Goal: Information Seeking & Learning: Check status

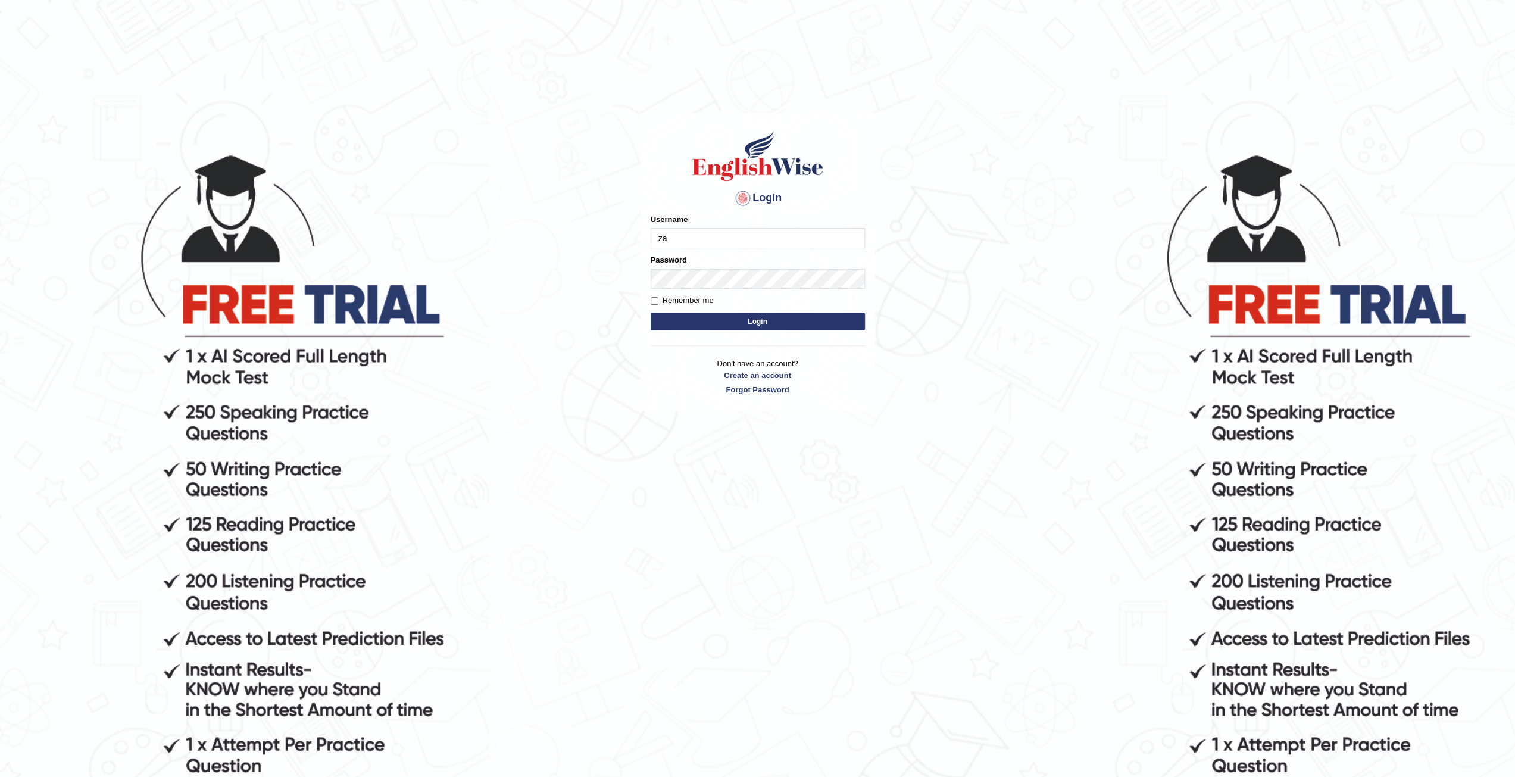
type input "zaryab_chandio"
click at [651, 313] on button "Login" at bounding box center [758, 322] width 214 height 18
type input "zaryab_chandio"
click at [651, 313] on button "Login" at bounding box center [758, 322] width 214 height 18
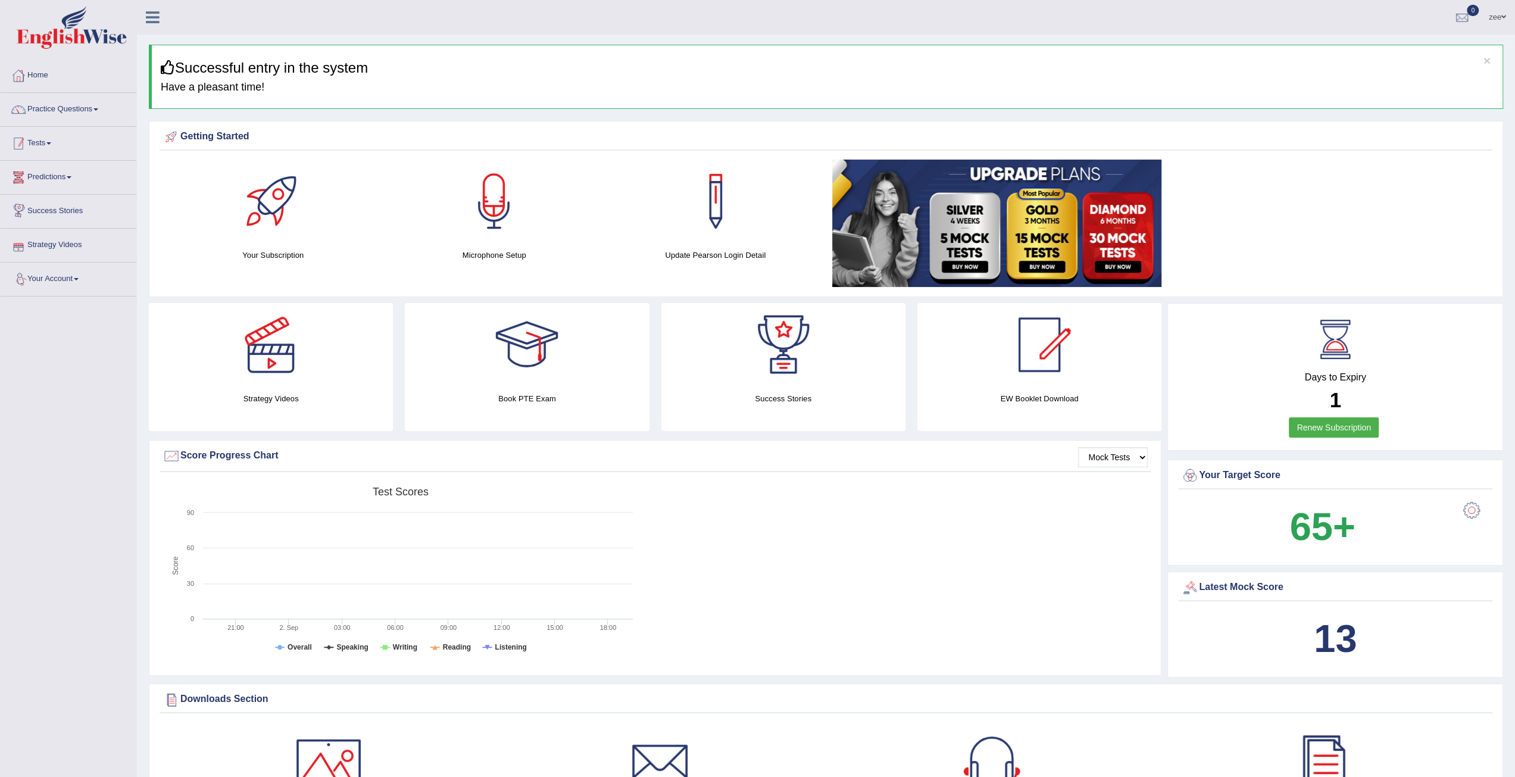
click at [50, 144] on link "Tests" at bounding box center [69, 142] width 136 height 30
click at [74, 172] on link "Take Practice Sectional Test" at bounding box center [77, 170] width 111 height 21
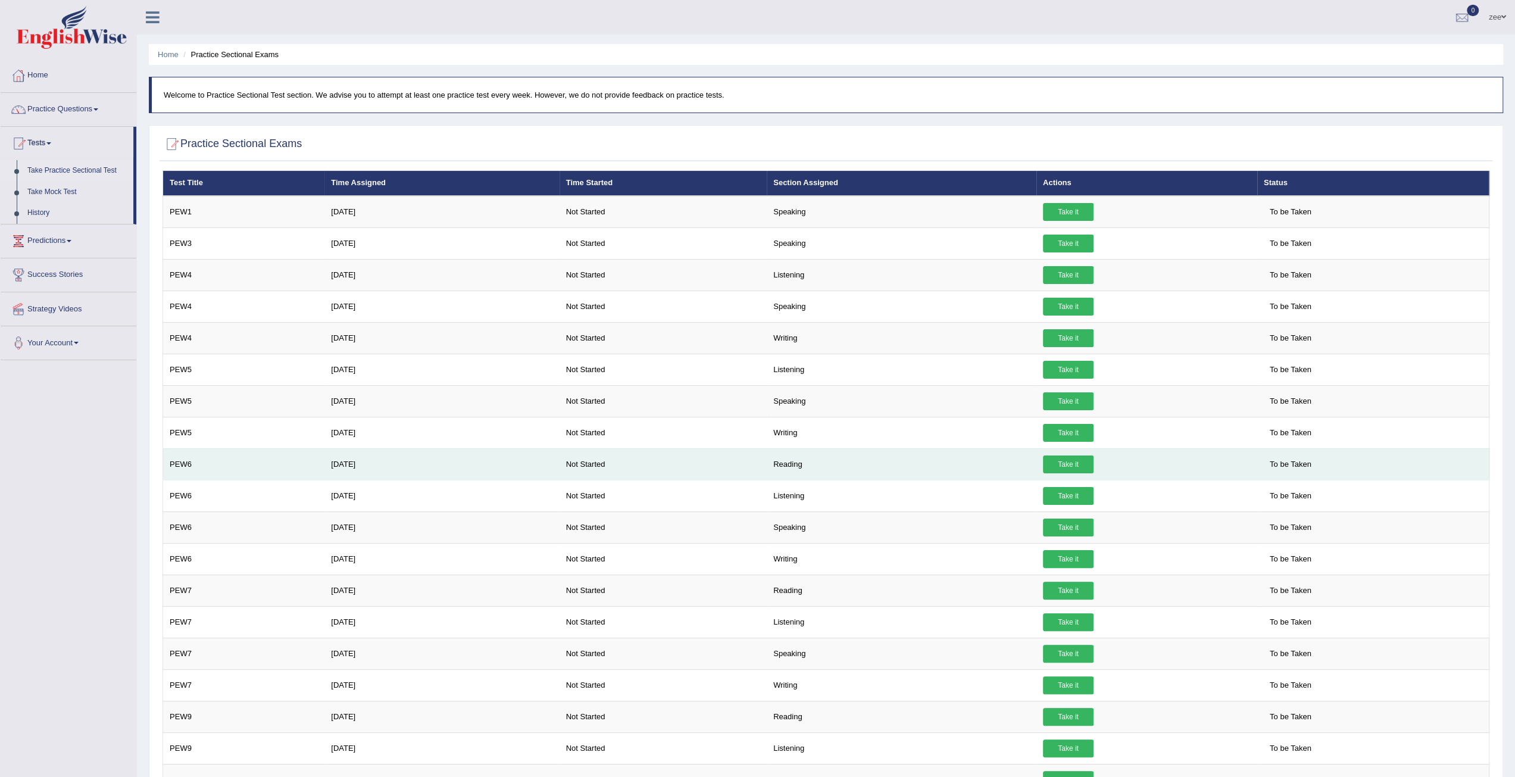
click at [1047, 464] on link "Take it" at bounding box center [1068, 464] width 51 height 18
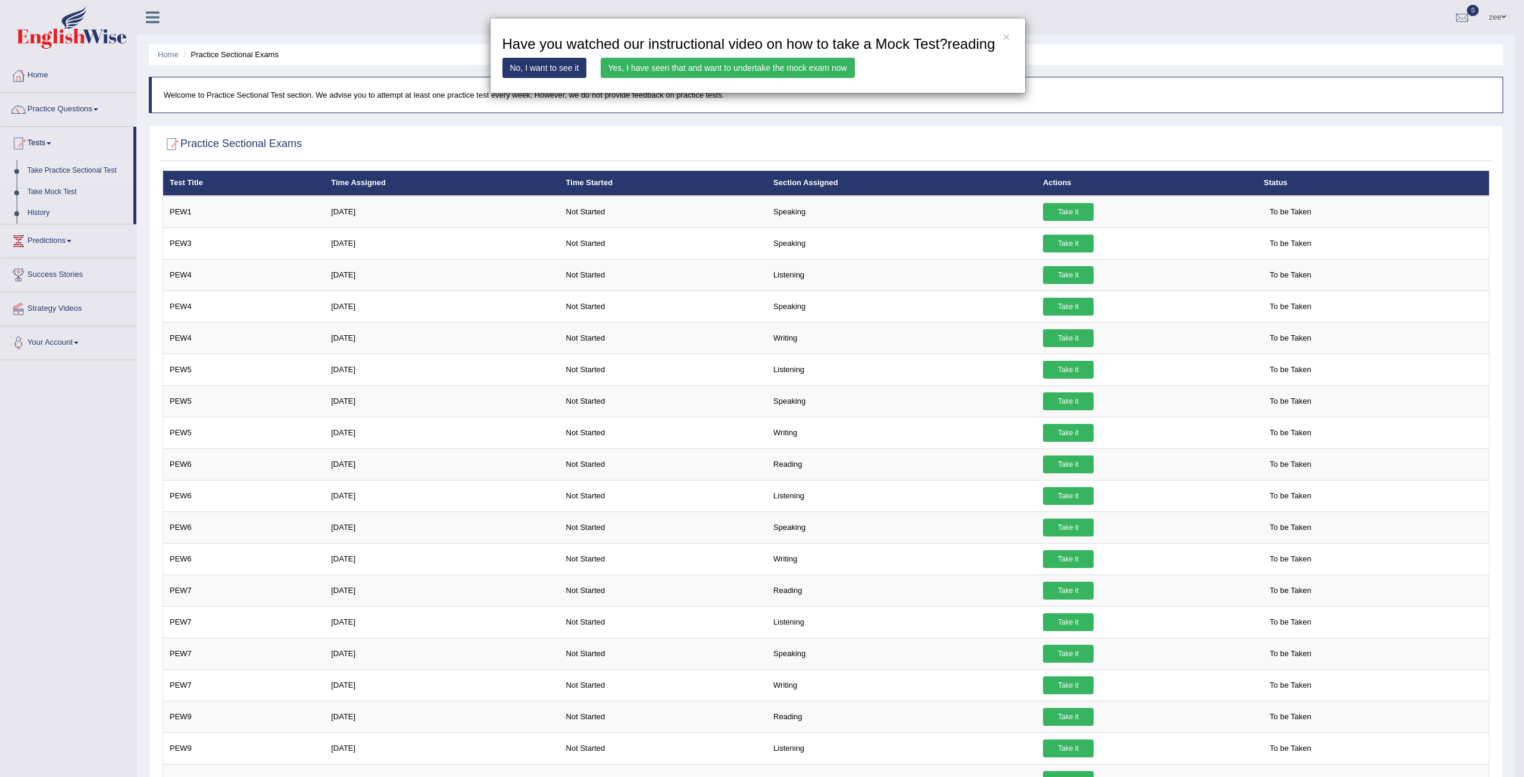
click at [768, 67] on link "Yes, I have seen that and want to undertake the mock exam now" at bounding box center [728, 68] width 254 height 20
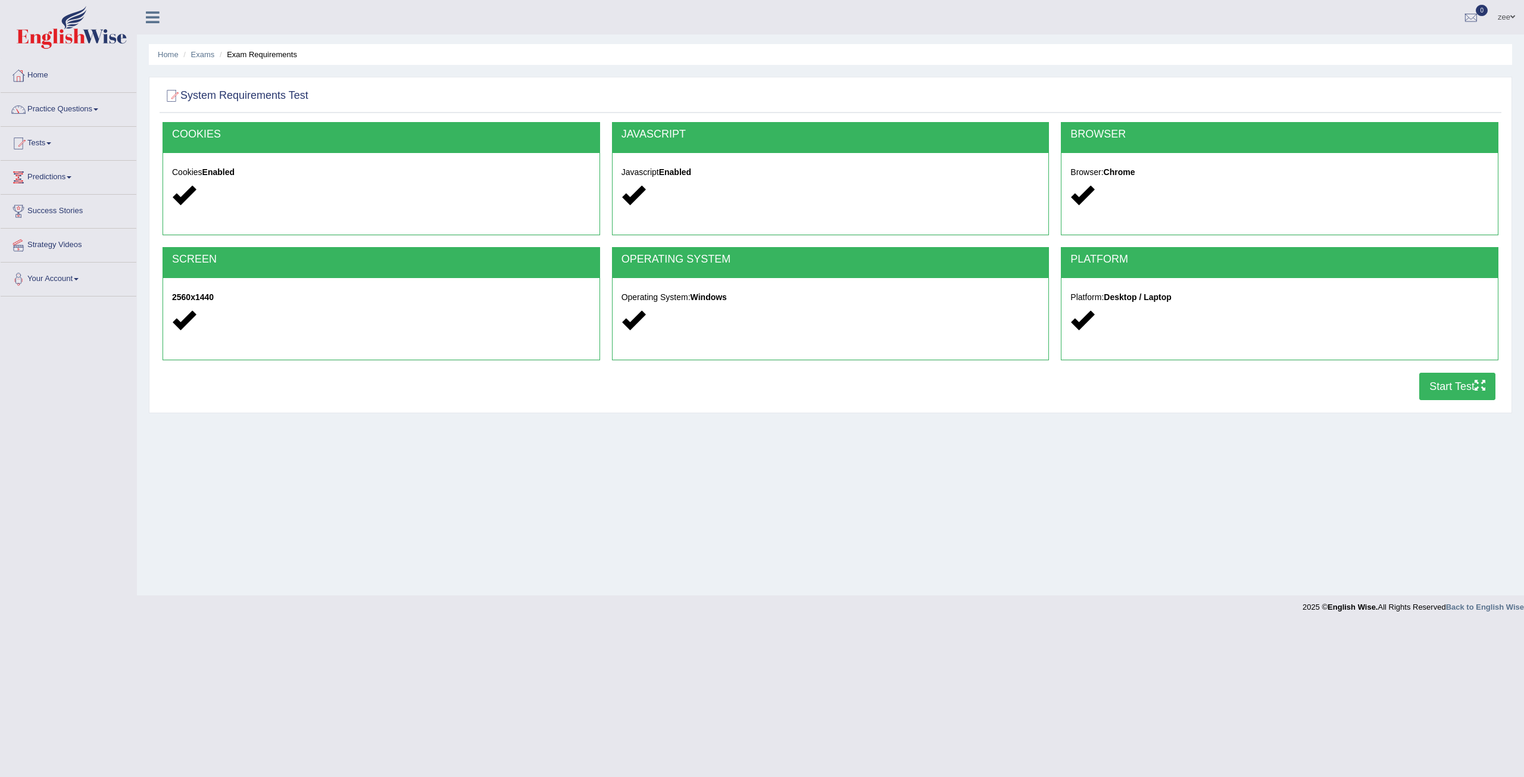
click at [1432, 390] on button "Start Test" at bounding box center [1457, 386] width 76 height 27
click at [32, 73] on link "Home" at bounding box center [69, 74] width 136 height 30
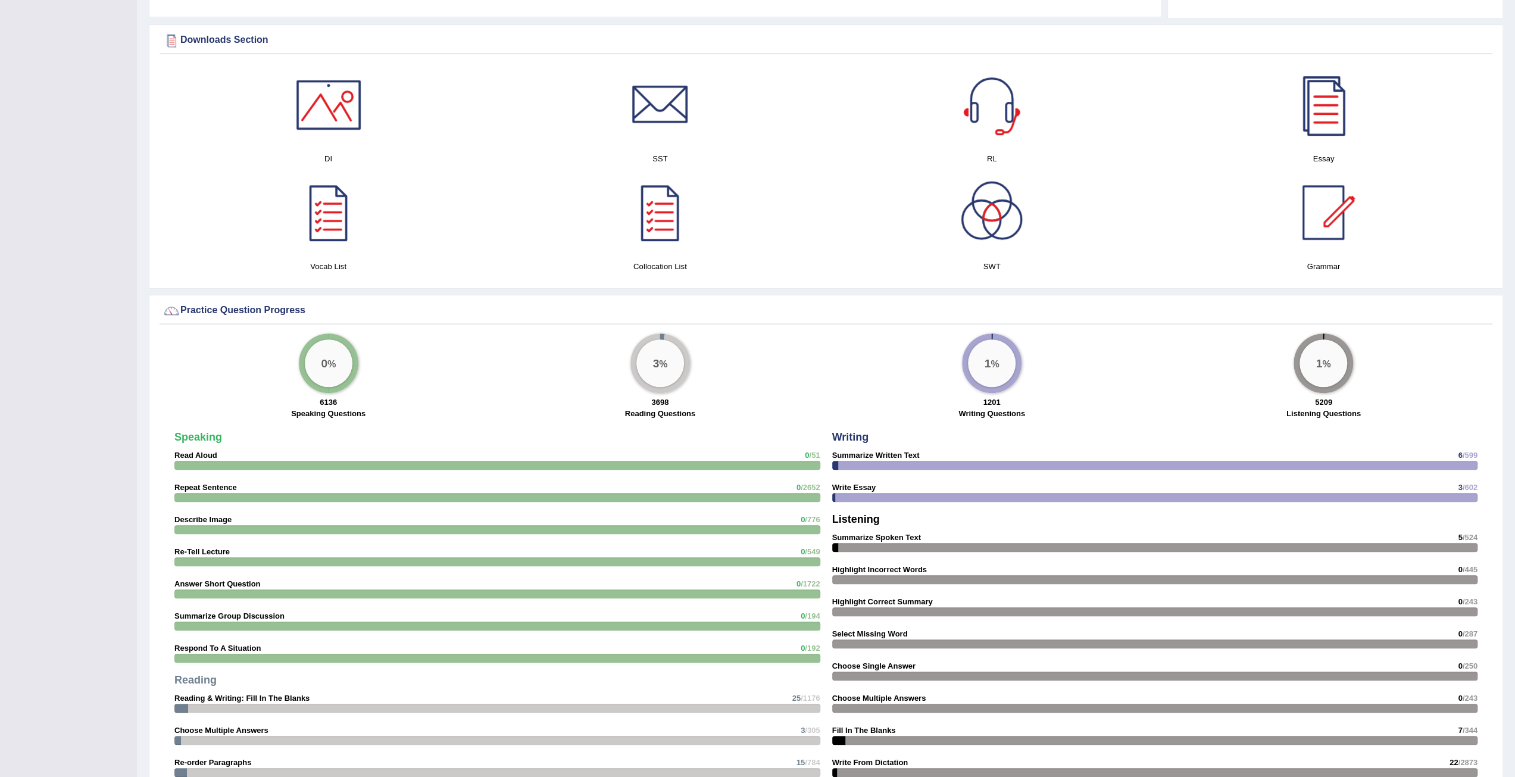
scroll to position [285, 0]
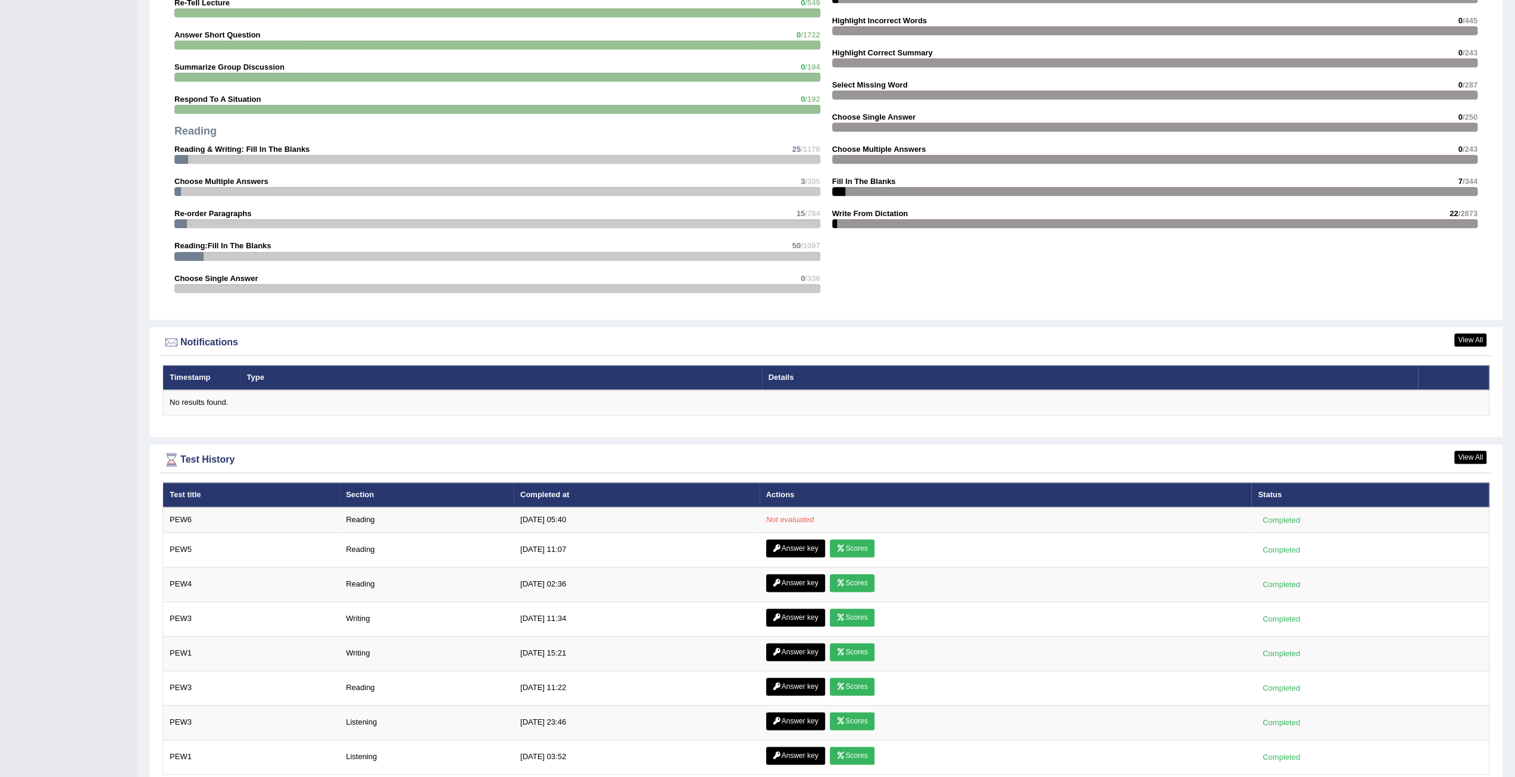
scroll to position [1177, 0]
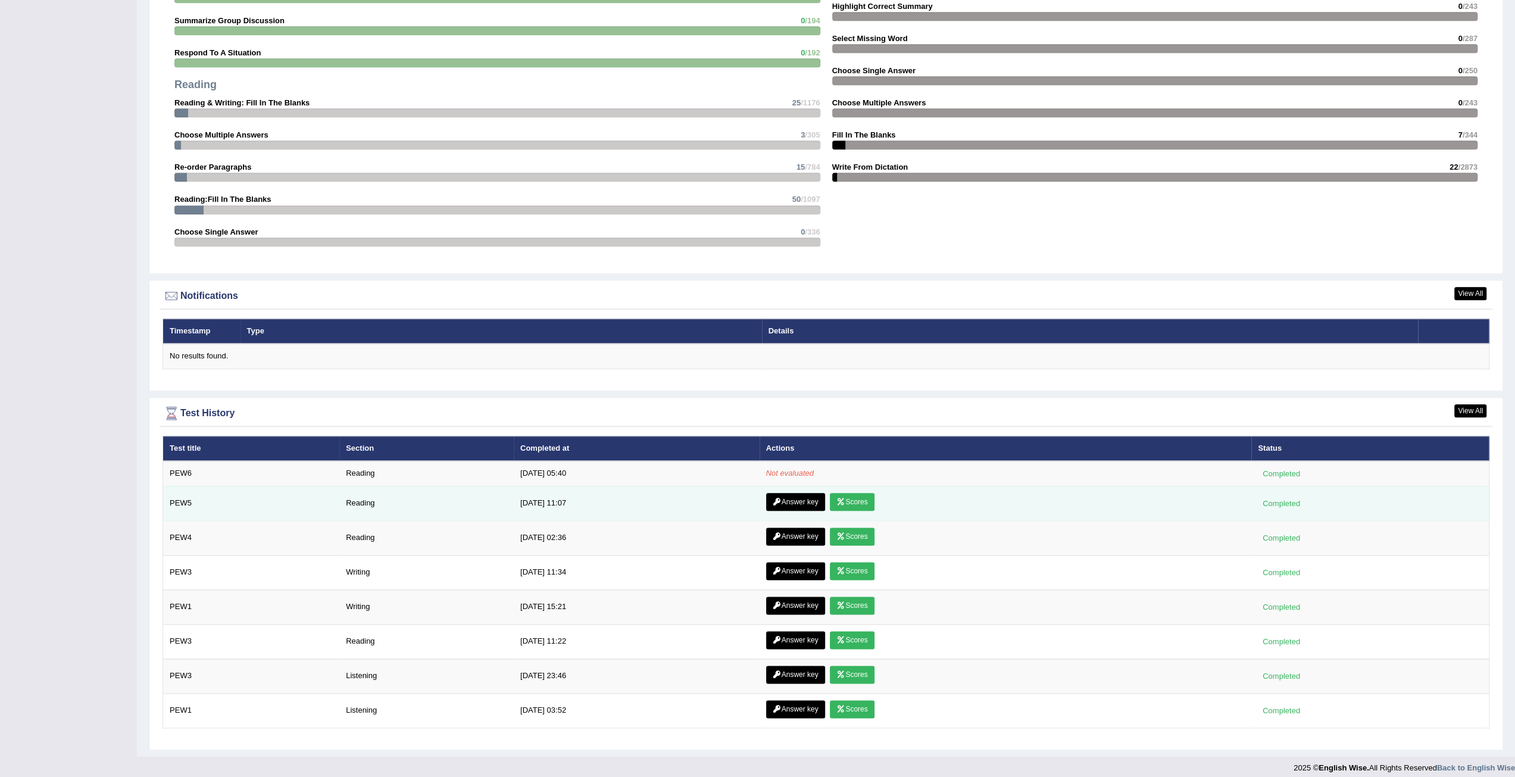
click at [784, 496] on link "Answer key" at bounding box center [795, 502] width 59 height 18
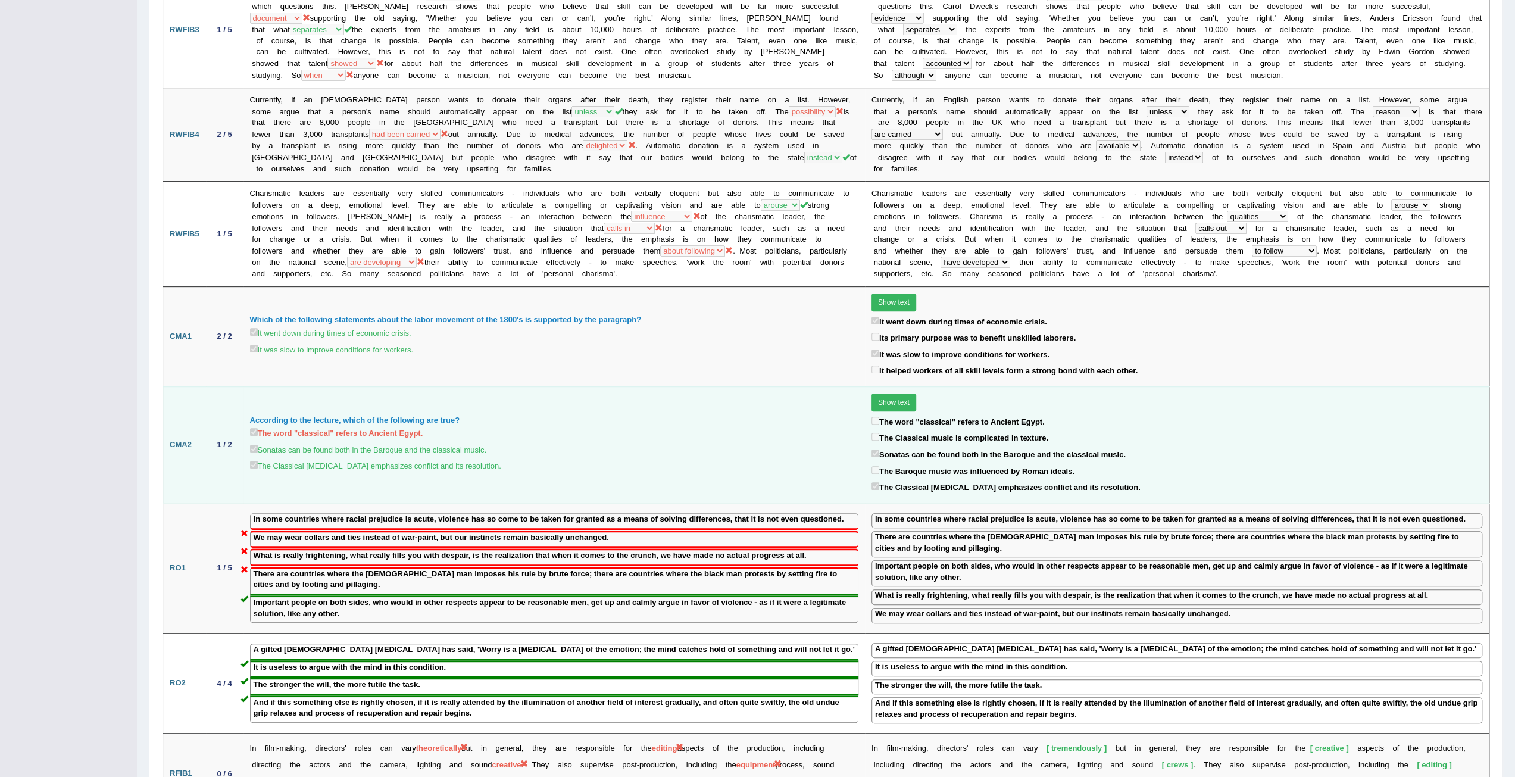
scroll to position [179, 0]
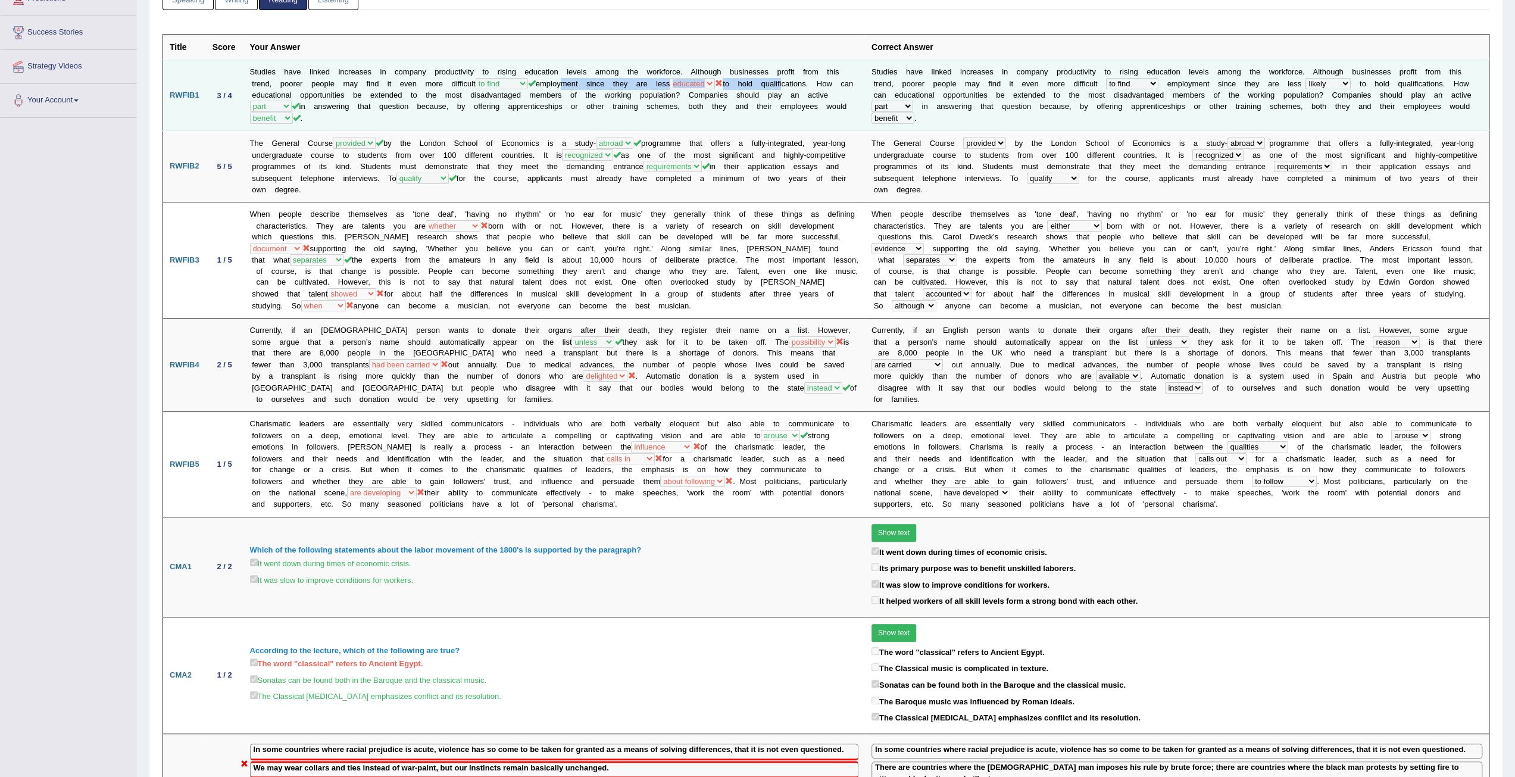
drag, startPoint x: 524, startPoint y: 79, endPoint x: 766, endPoint y: 78, distance: 241.1
click at [764, 78] on td "Studies have linked increases in company productivity to rising education level…" at bounding box center [553, 95] width 621 height 71
click at [769, 96] on td "Studies have linked increases in company productivity to rising education level…" at bounding box center [553, 95] width 621 height 71
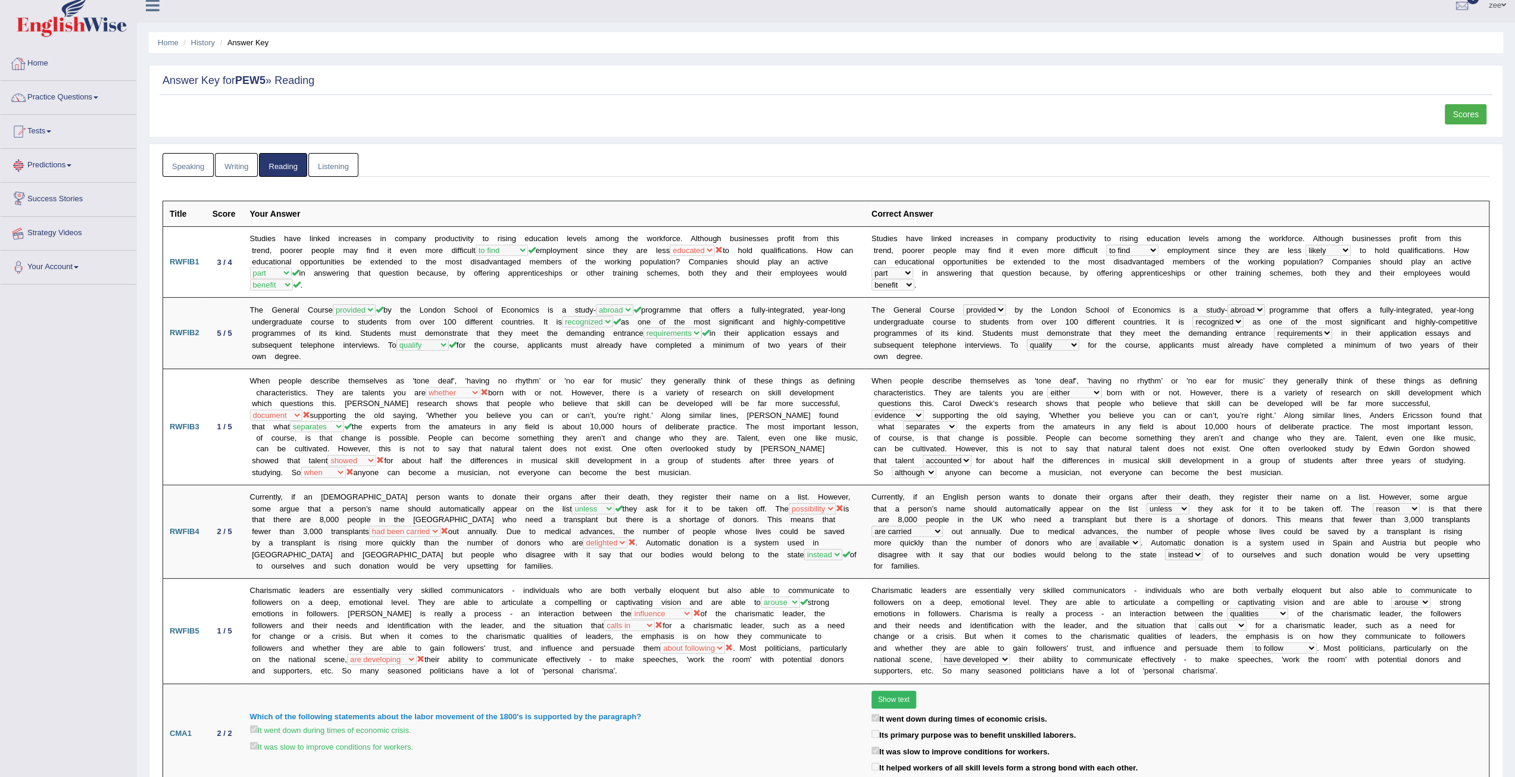
scroll to position [0, 0]
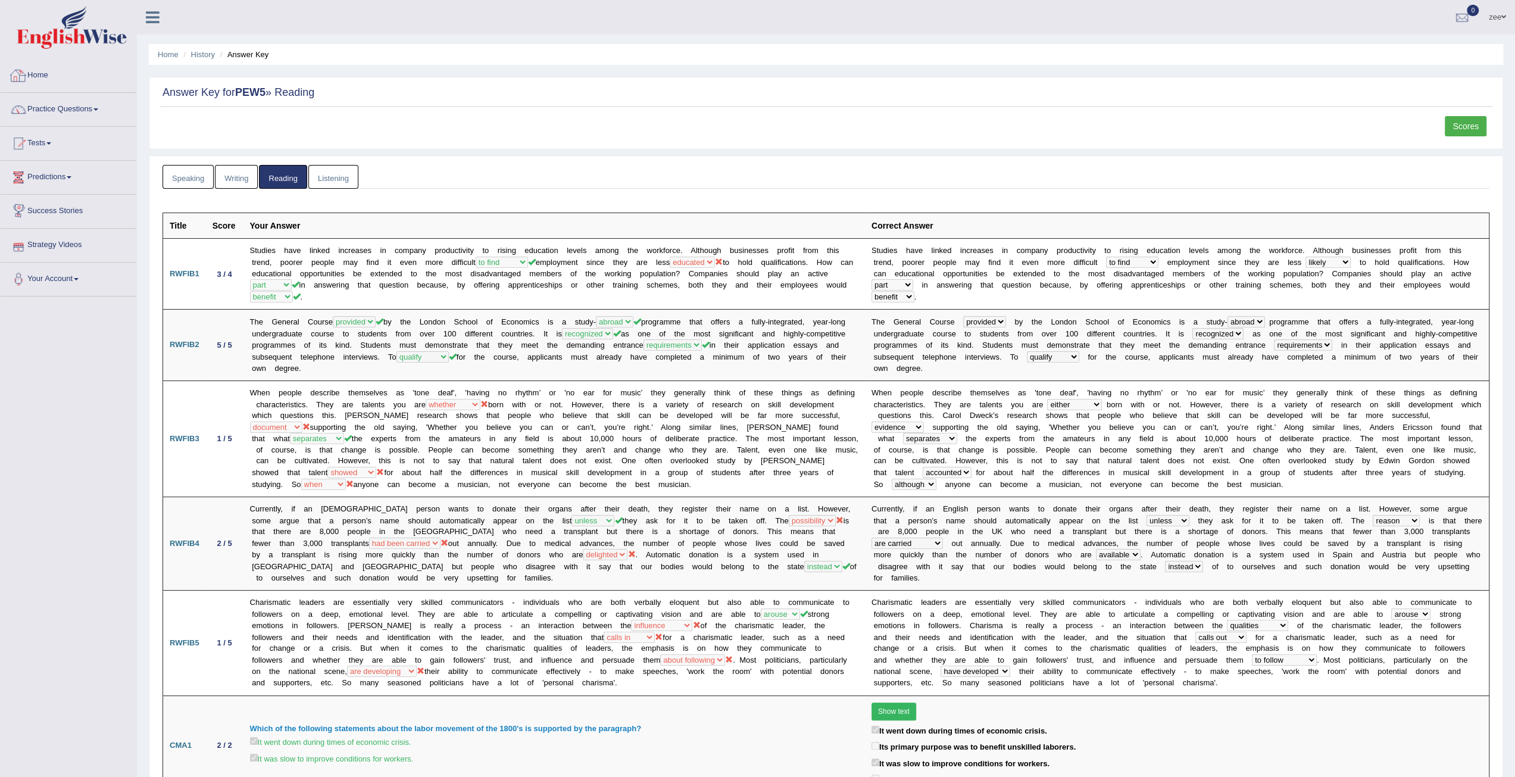
click at [45, 77] on link "Home" at bounding box center [69, 74] width 136 height 30
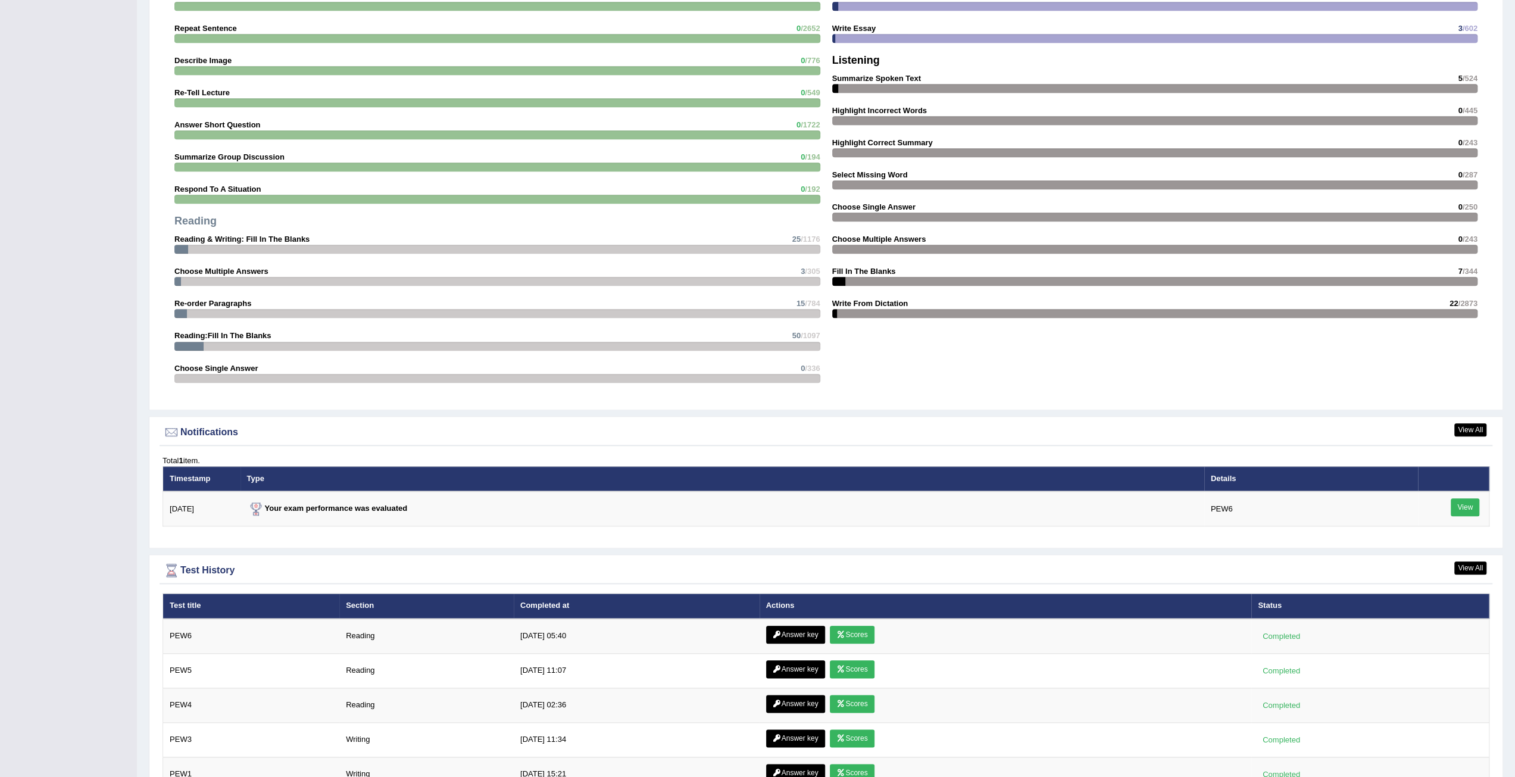
scroll to position [1207, 0]
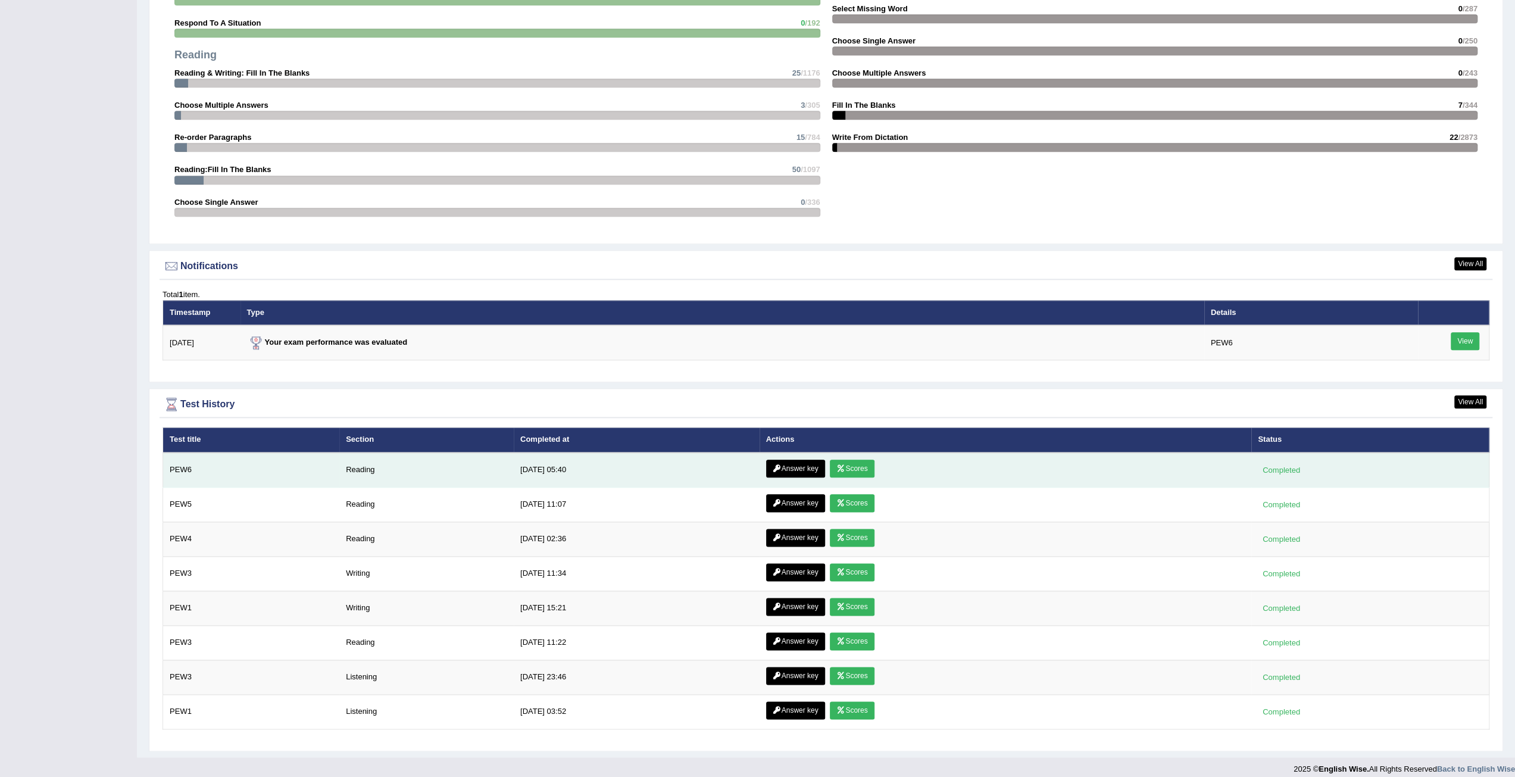
click at [849, 461] on link "Scores" at bounding box center [852, 469] width 44 height 18
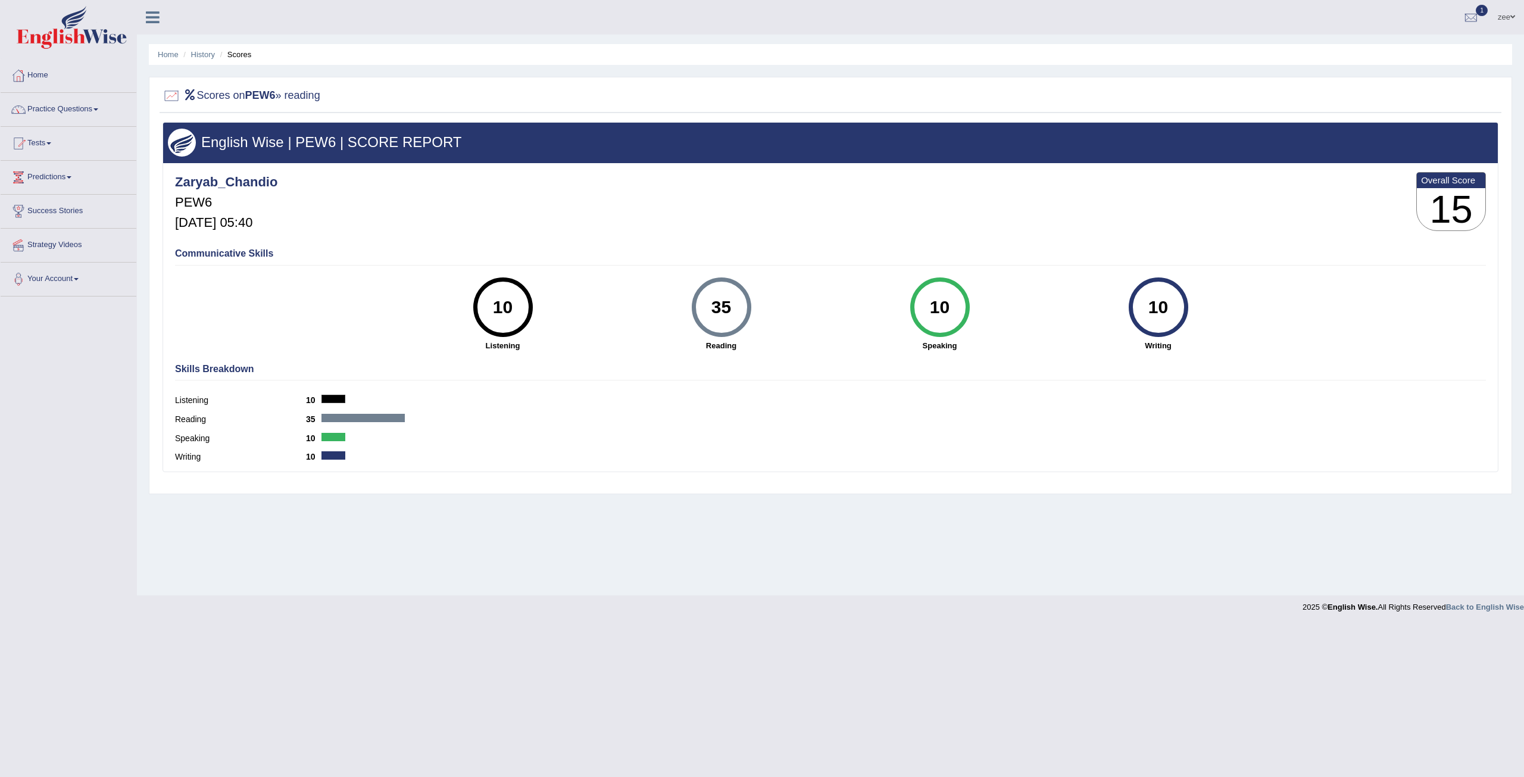
drag, startPoint x: 711, startPoint y: 303, endPoint x: 774, endPoint y: 314, distance: 63.4
click at [774, 314] on div "35 Reading" at bounding box center [721, 314] width 218 height 74
click at [814, 338] on div "35 Reading" at bounding box center [721, 314] width 218 height 74
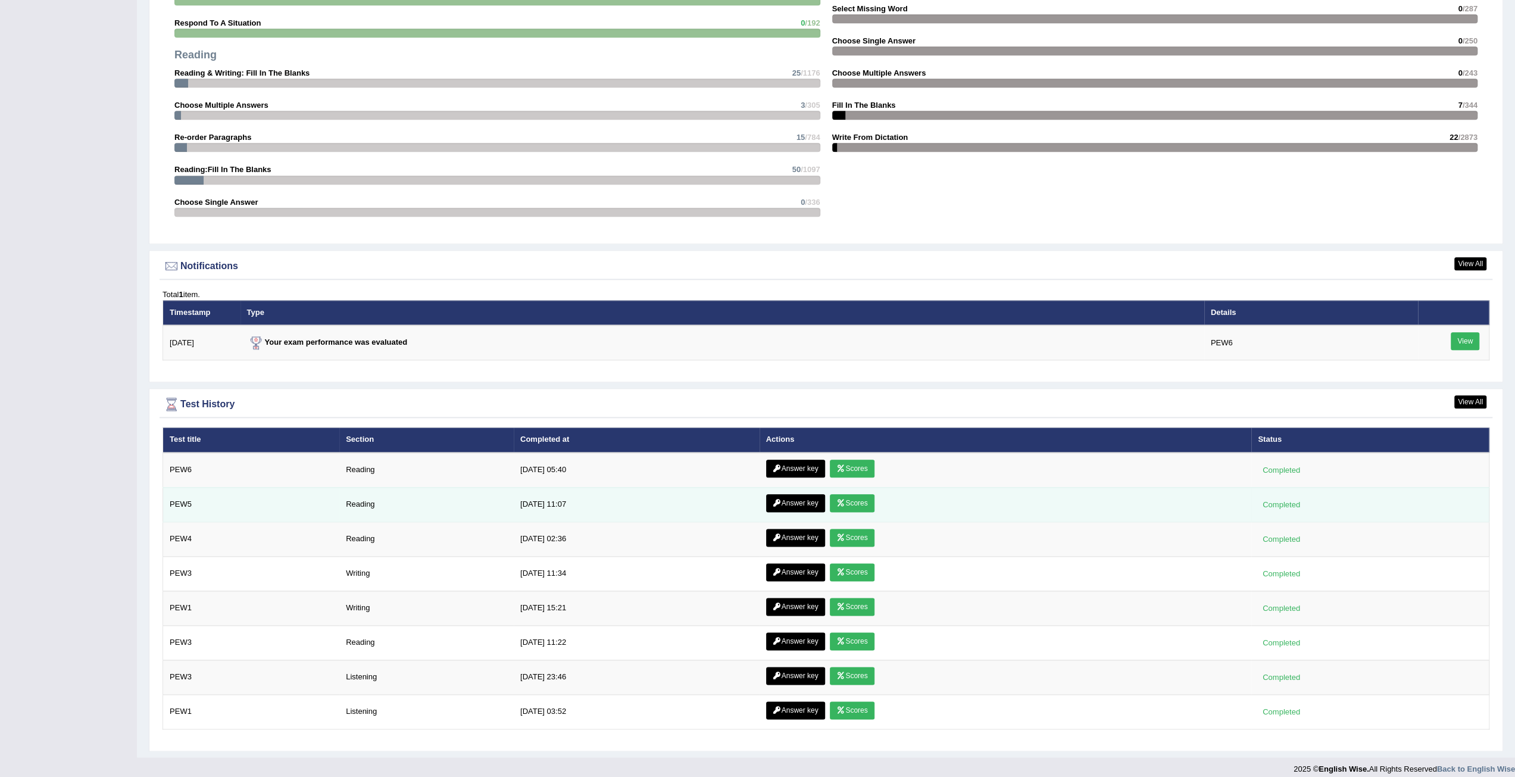
scroll to position [1207, 0]
click at [843, 494] on link "Scores" at bounding box center [852, 503] width 44 height 18
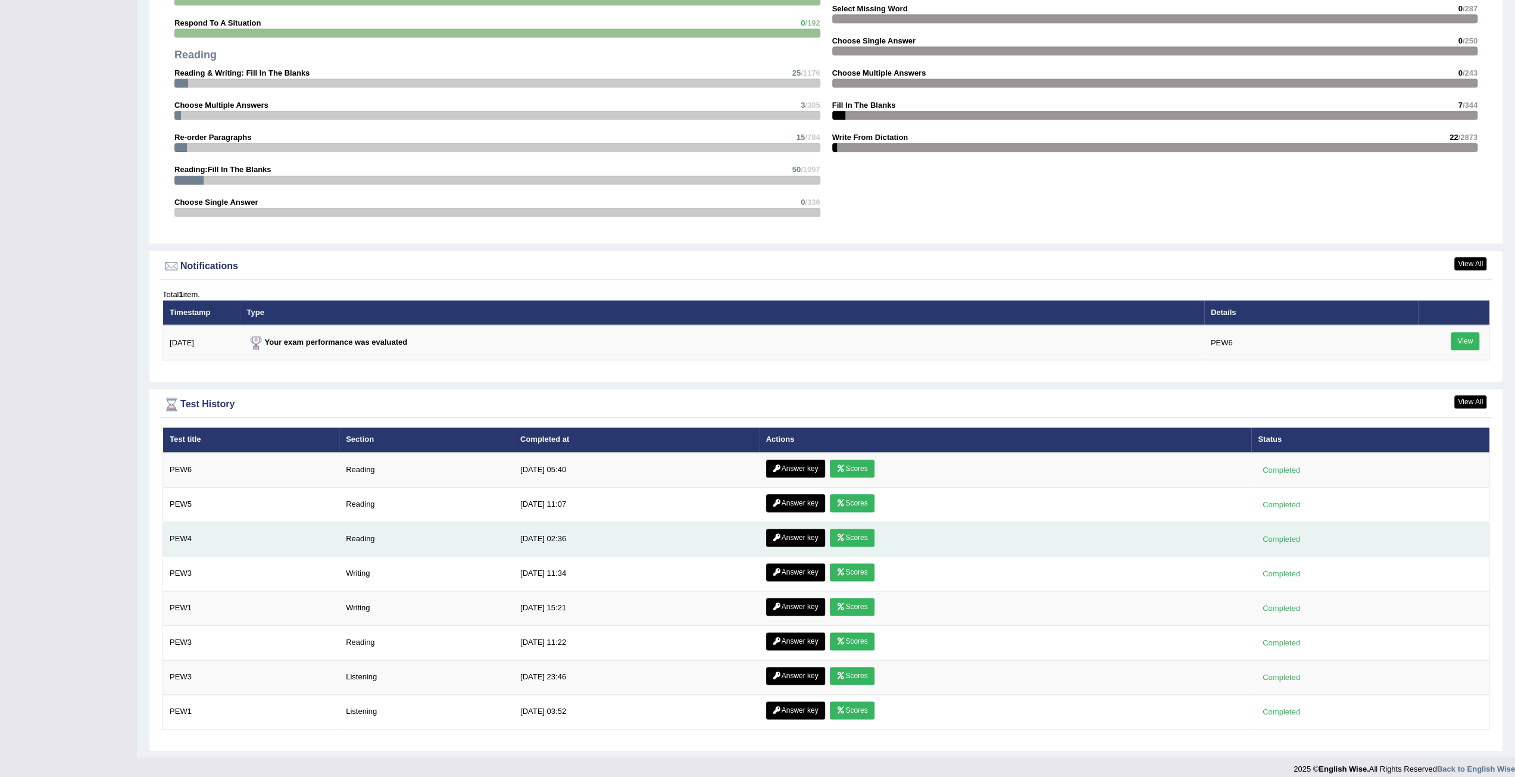
click at [844, 536] on link "Scores" at bounding box center [852, 538] width 44 height 18
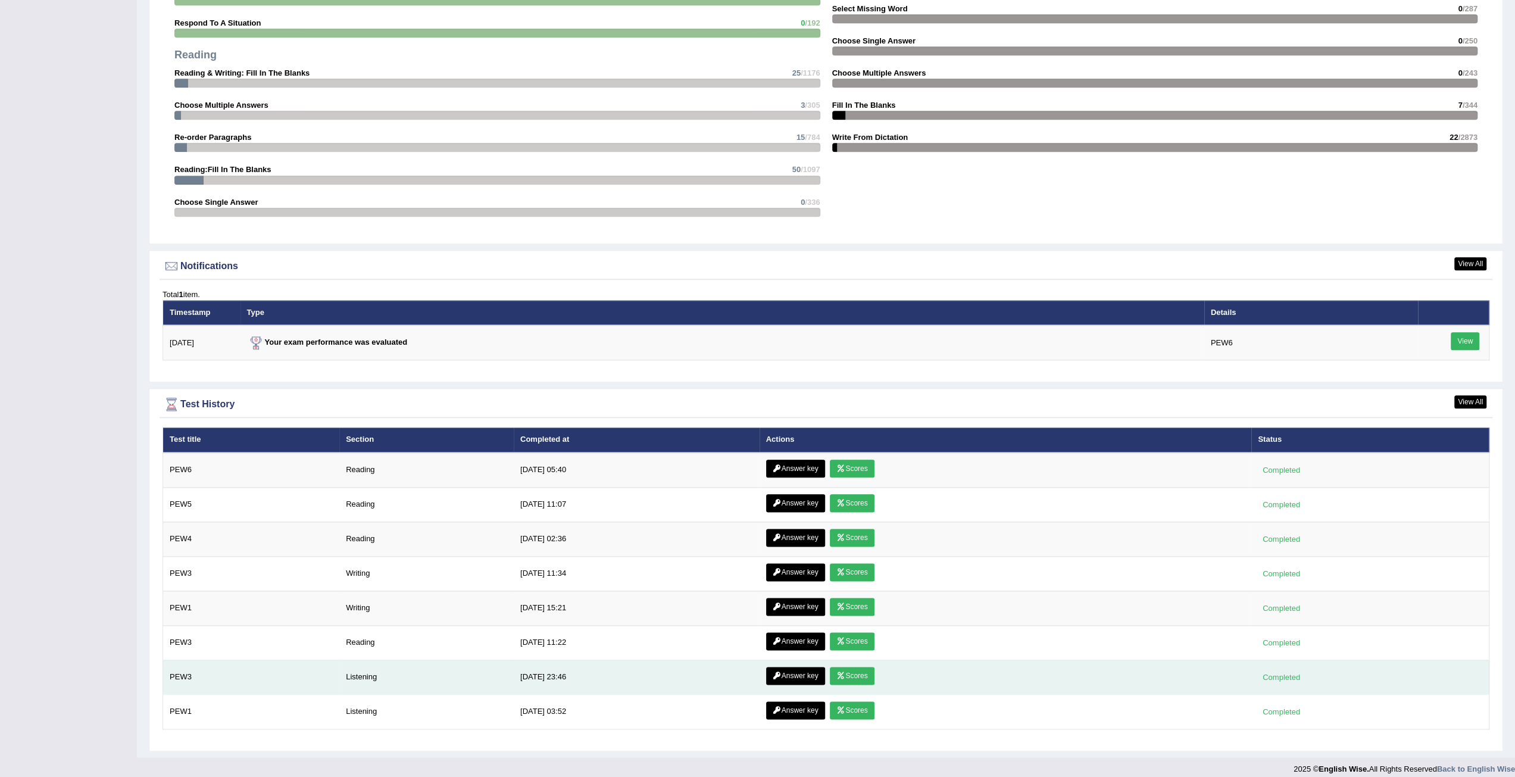
click at [847, 670] on link "Scores" at bounding box center [852, 676] width 44 height 18
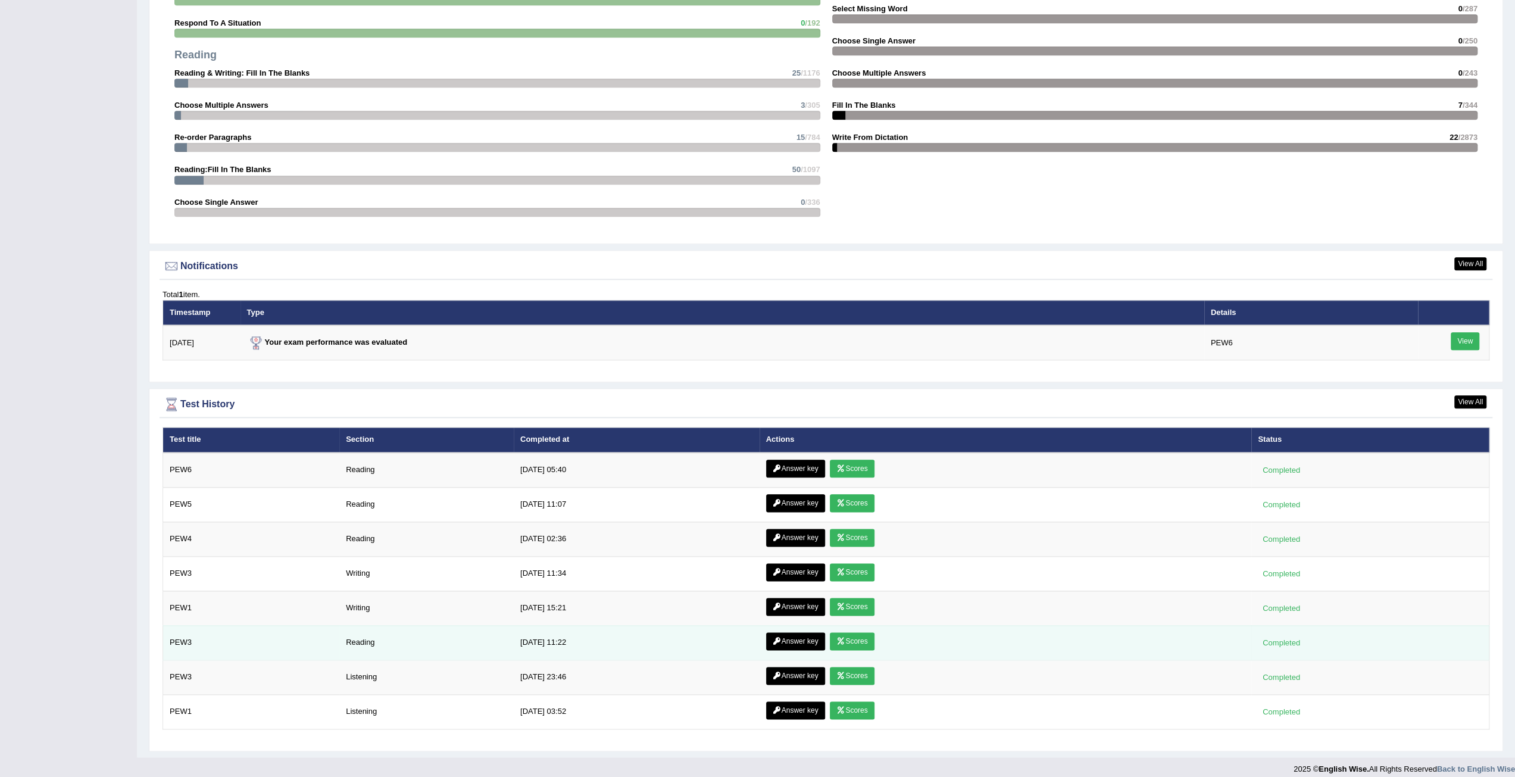
click at [848, 632] on link "Scores" at bounding box center [852, 641] width 44 height 18
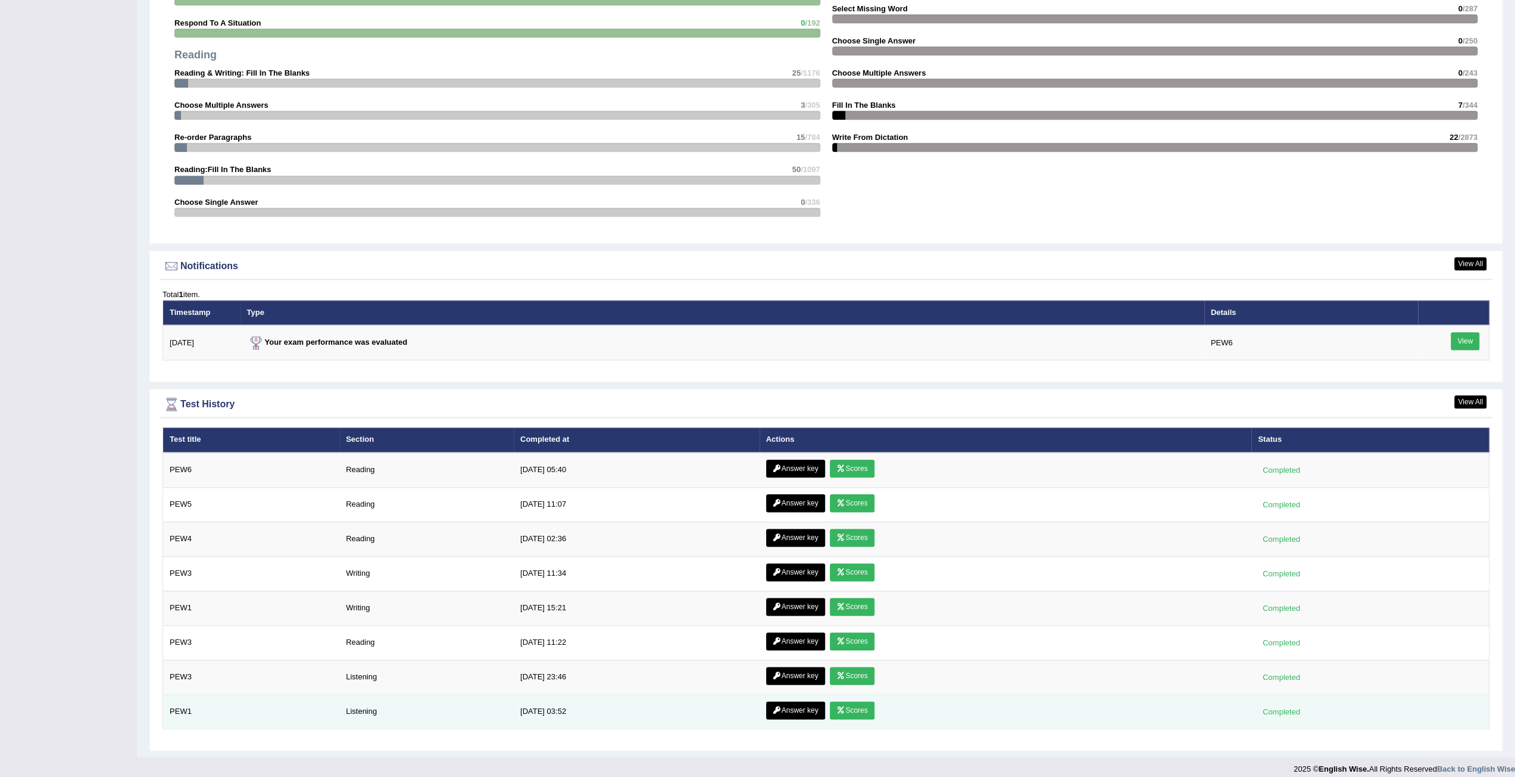
click at [849, 701] on link "Scores" at bounding box center [852, 710] width 44 height 18
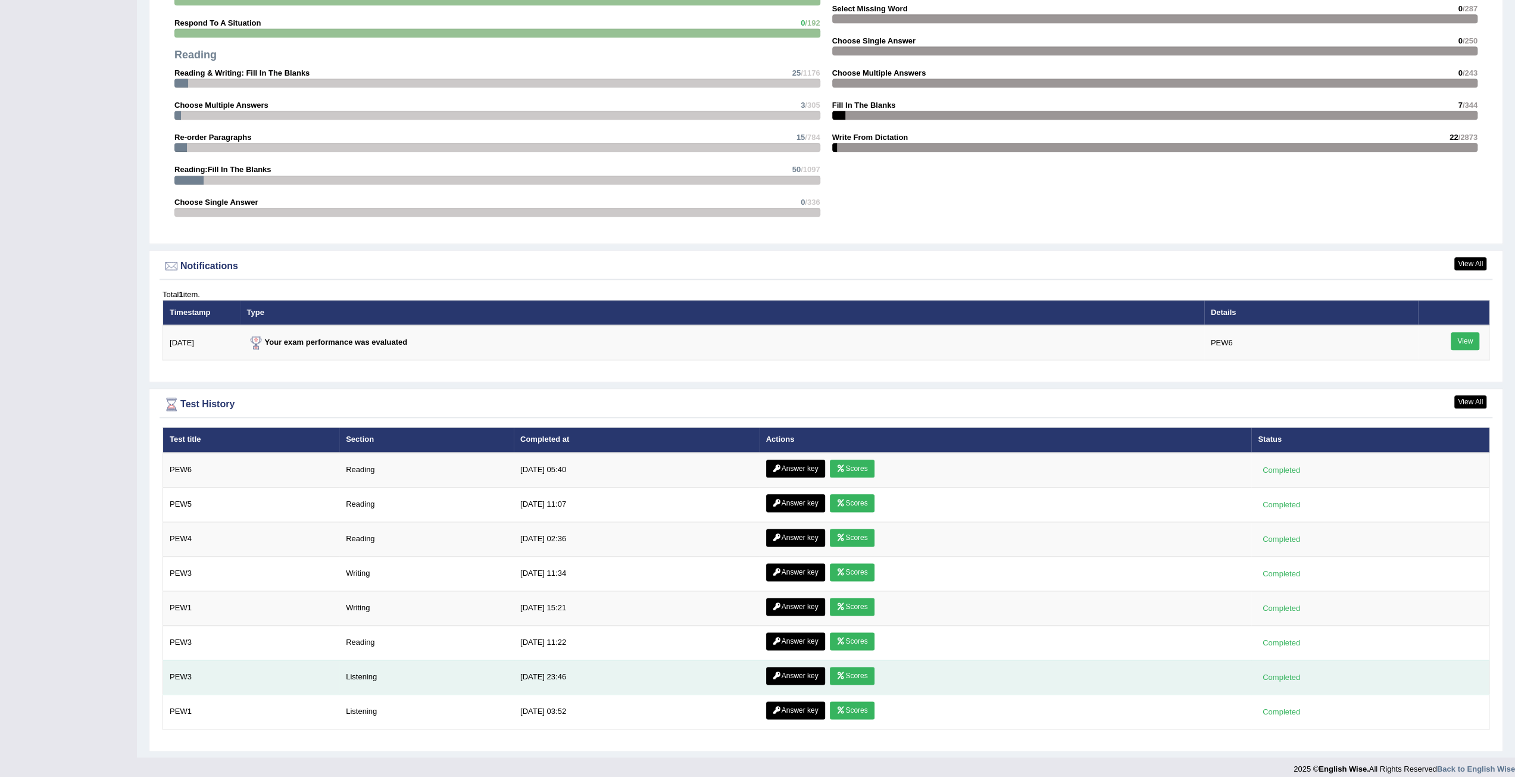
click at [836, 672] on icon at bounding box center [840, 675] width 9 height 7
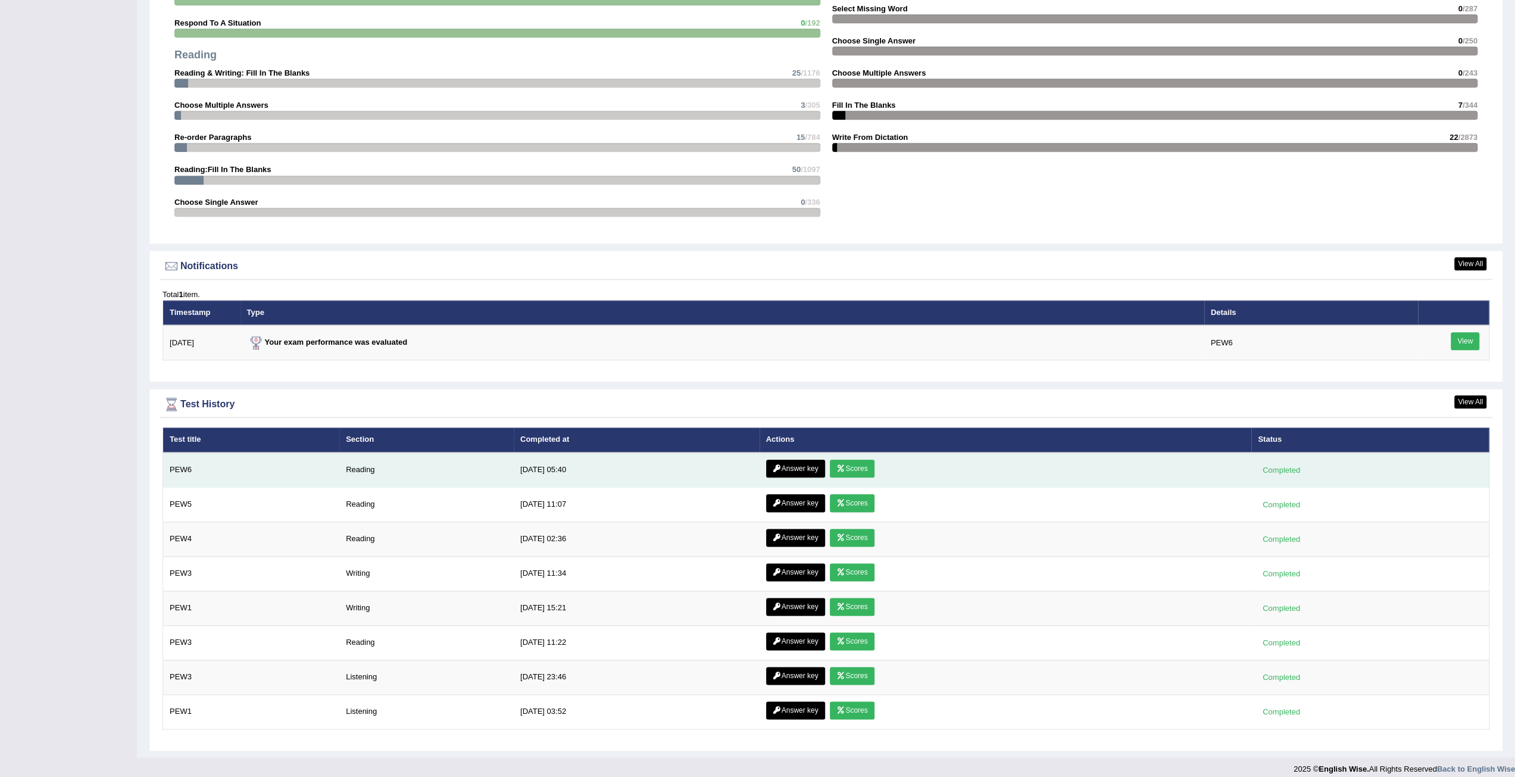
click at [845, 463] on link "Scores" at bounding box center [852, 469] width 44 height 18
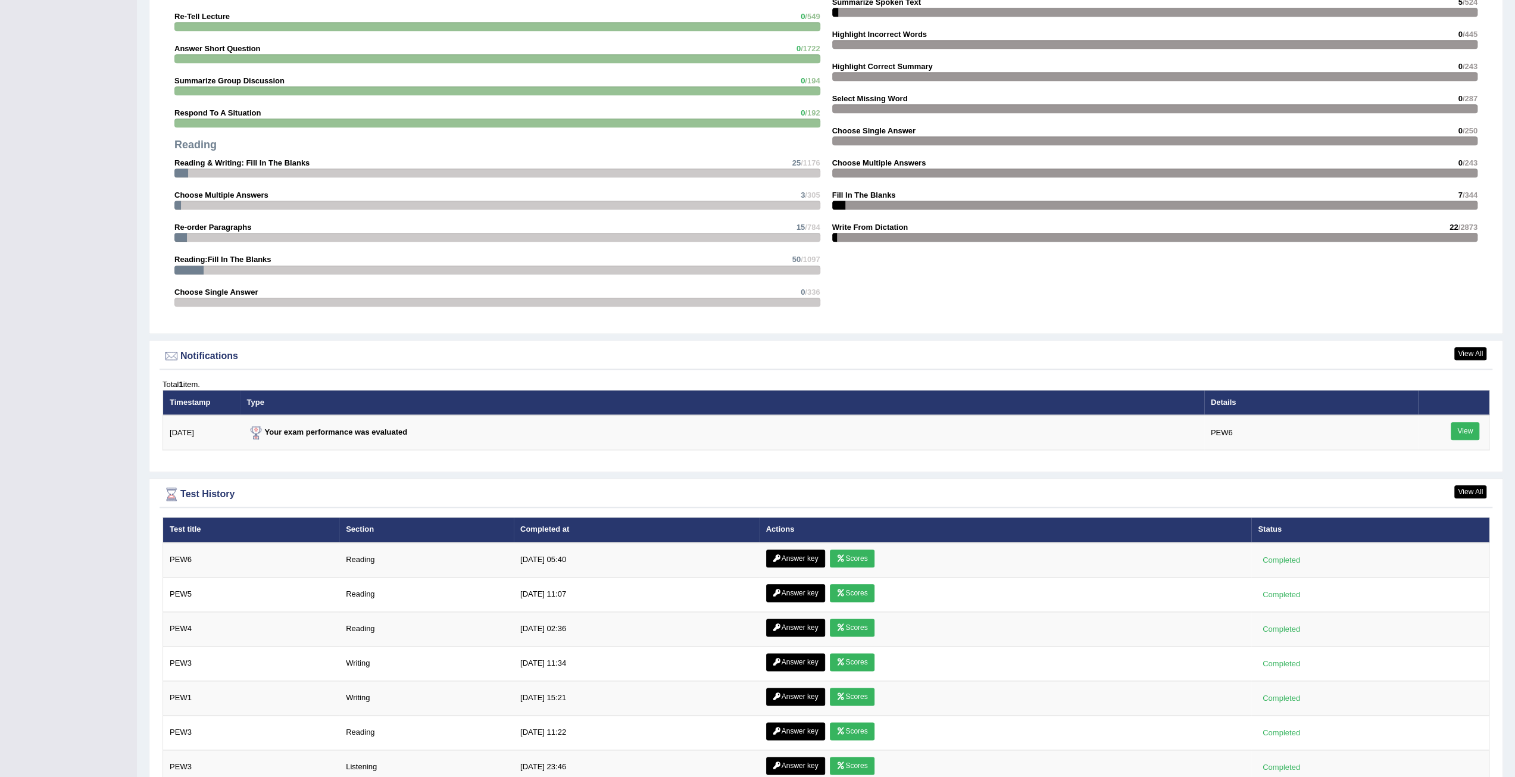
scroll to position [1207, 0]
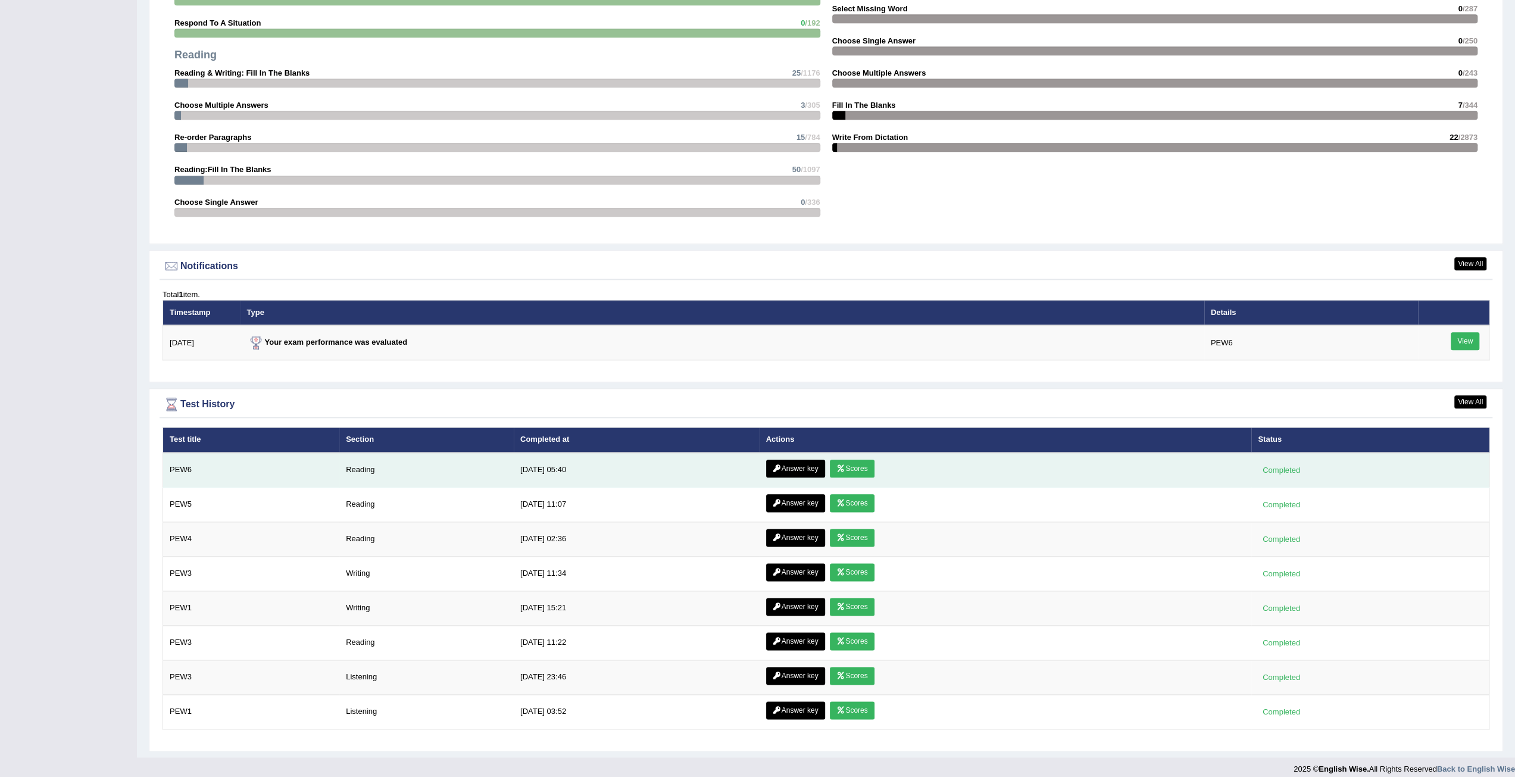
click at [851, 463] on link "Scores" at bounding box center [852, 469] width 44 height 18
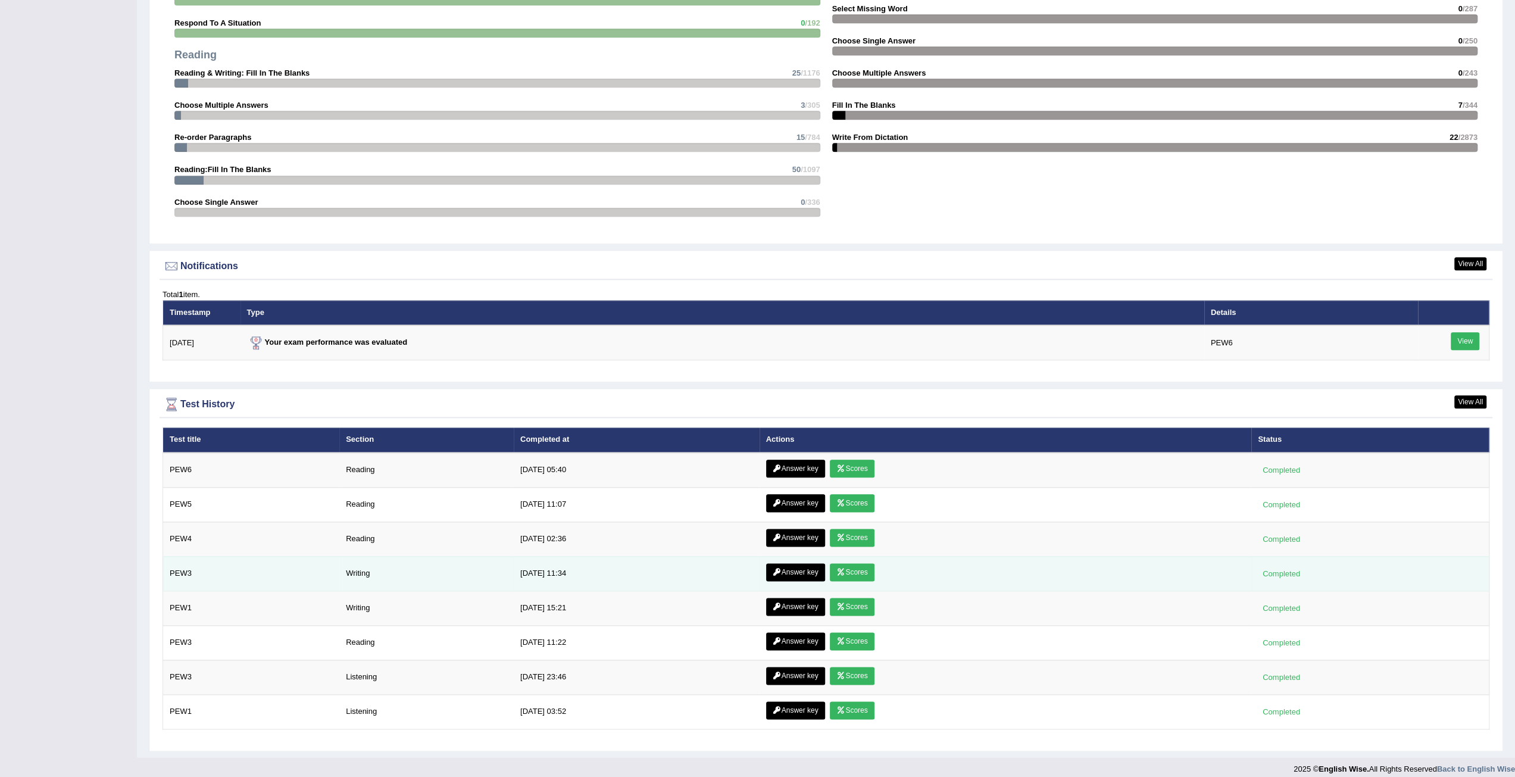
click at [837, 569] on icon at bounding box center [840, 572] width 9 height 7
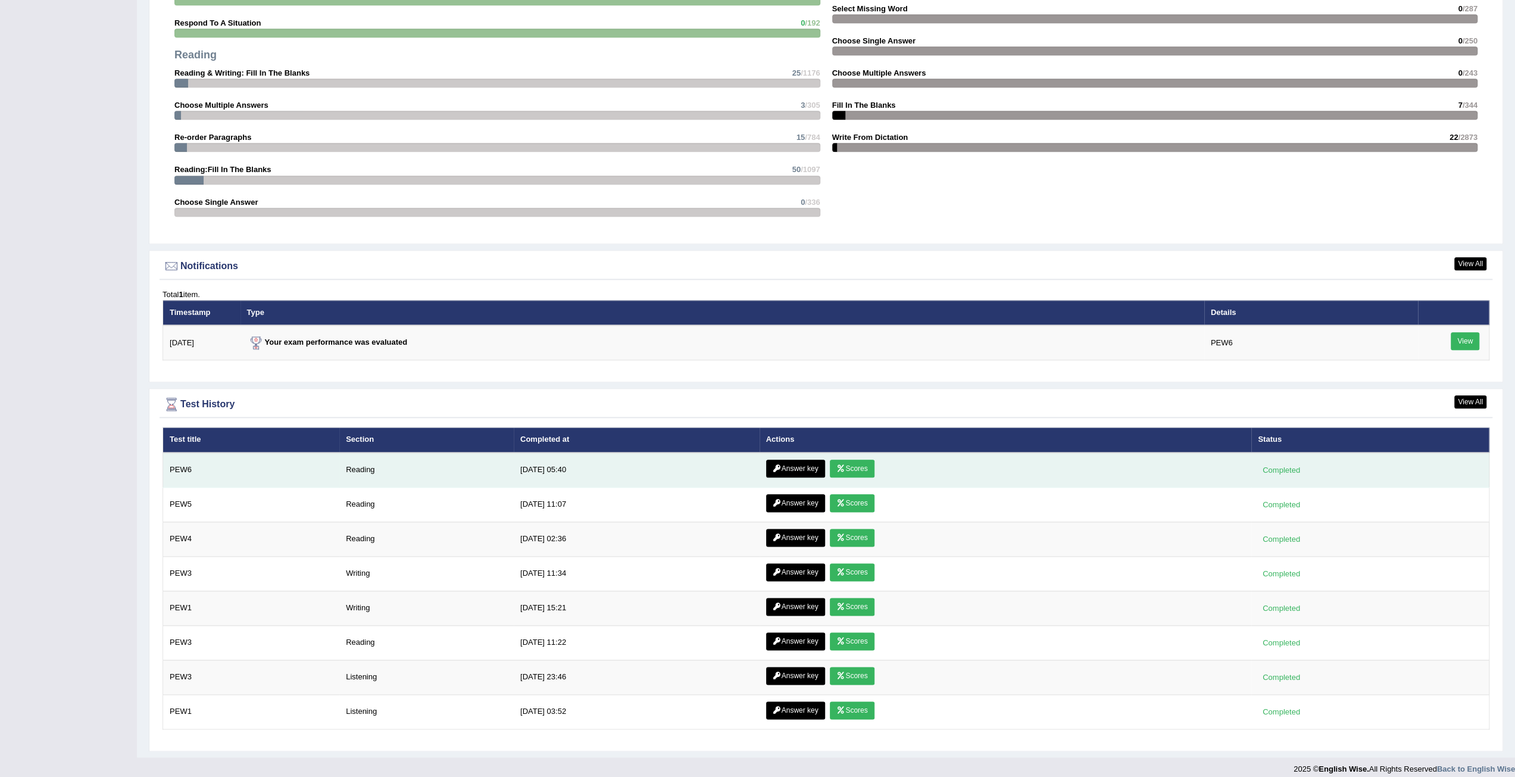
click at [798, 466] on link "Answer key" at bounding box center [795, 469] width 59 height 18
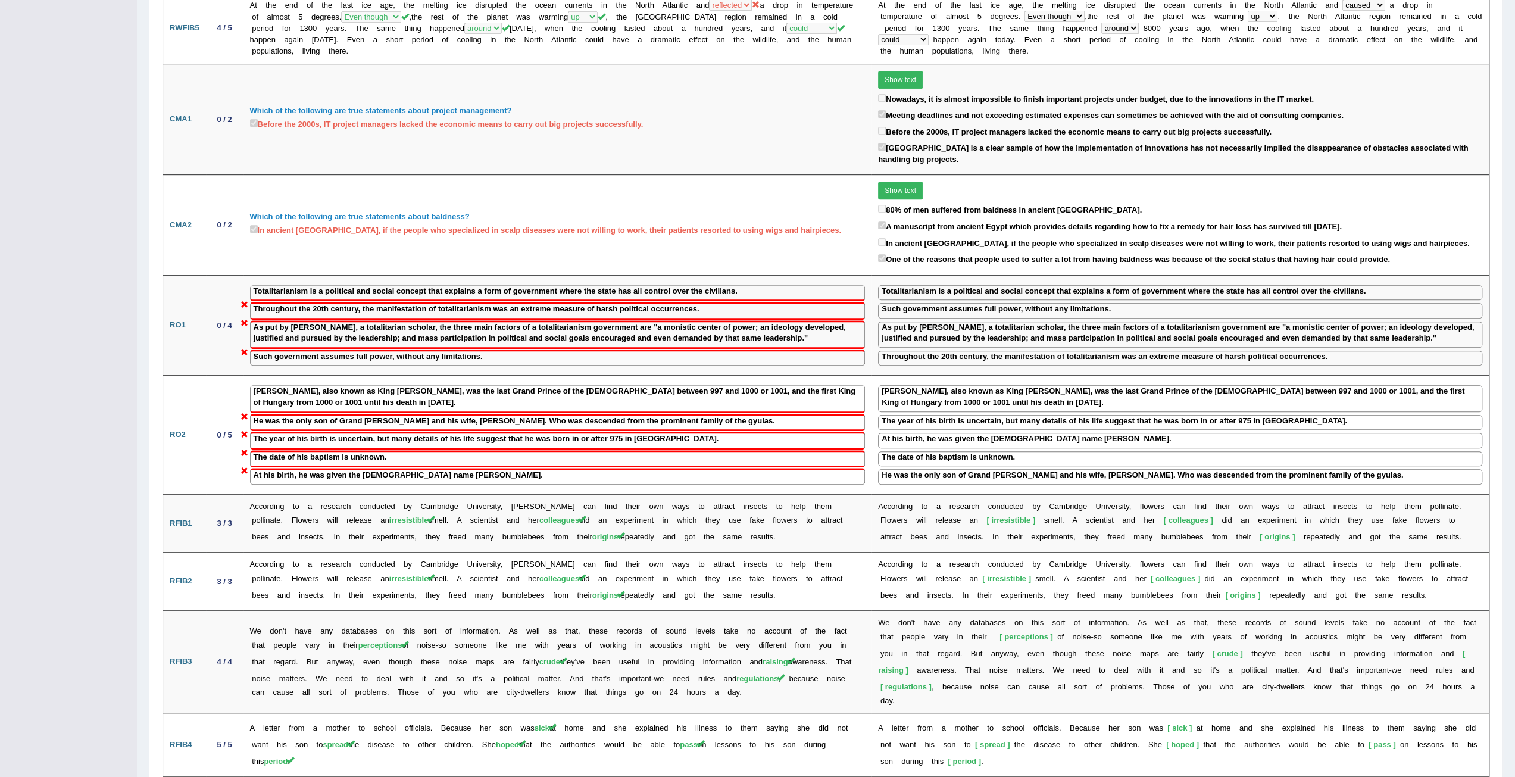
scroll to position [845, 0]
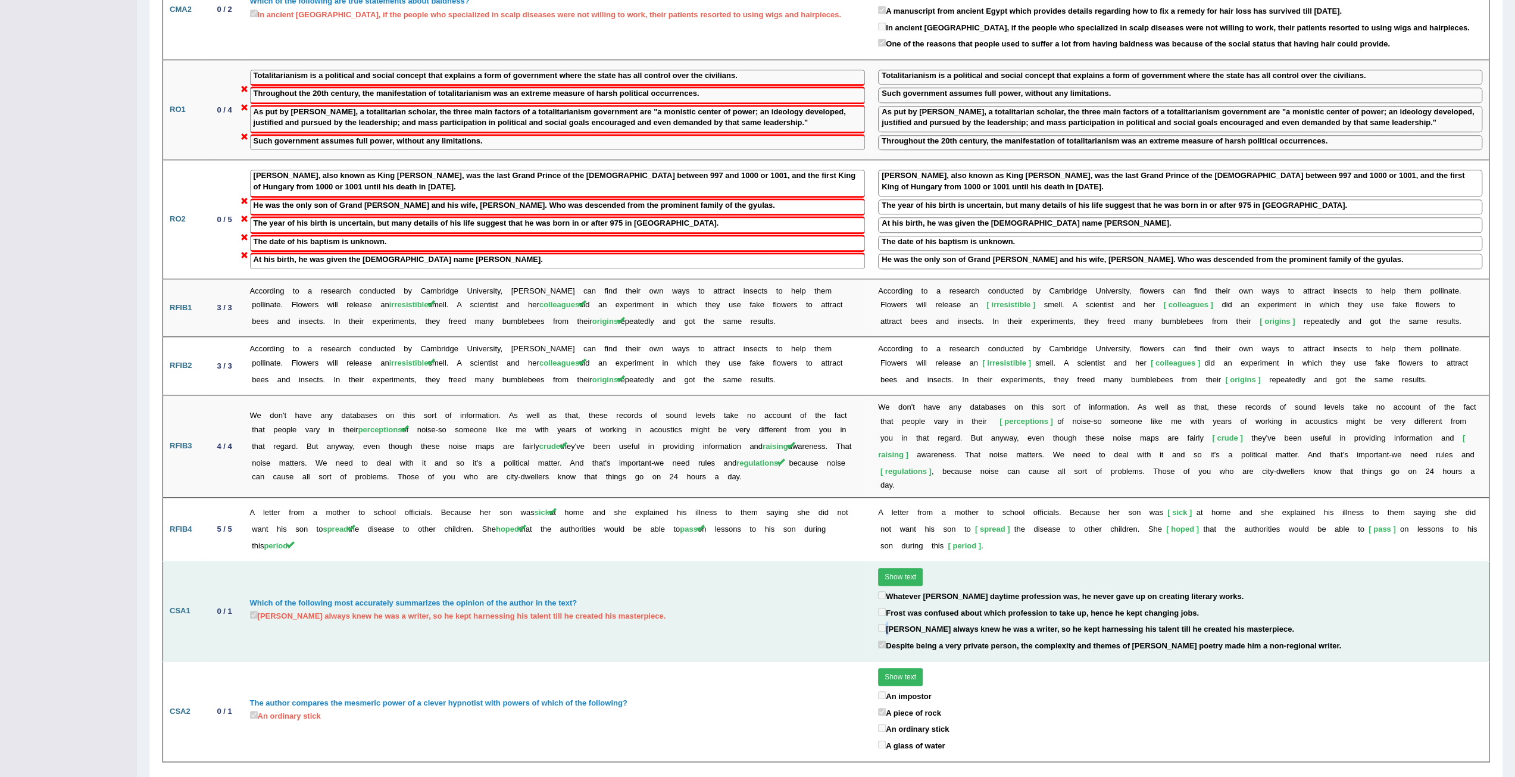
drag, startPoint x: 883, startPoint y: 589, endPoint x: 876, endPoint y: 588, distance: 7.8
click at [878, 621] on label "[PERSON_NAME] always knew he was a writer, so he kept harnessing his talent til…" at bounding box center [1086, 628] width 416 height 14
click at [733, 571] on td "Which of the following most accurately summarizes the opinion of the author in …" at bounding box center [557, 611] width 629 height 100
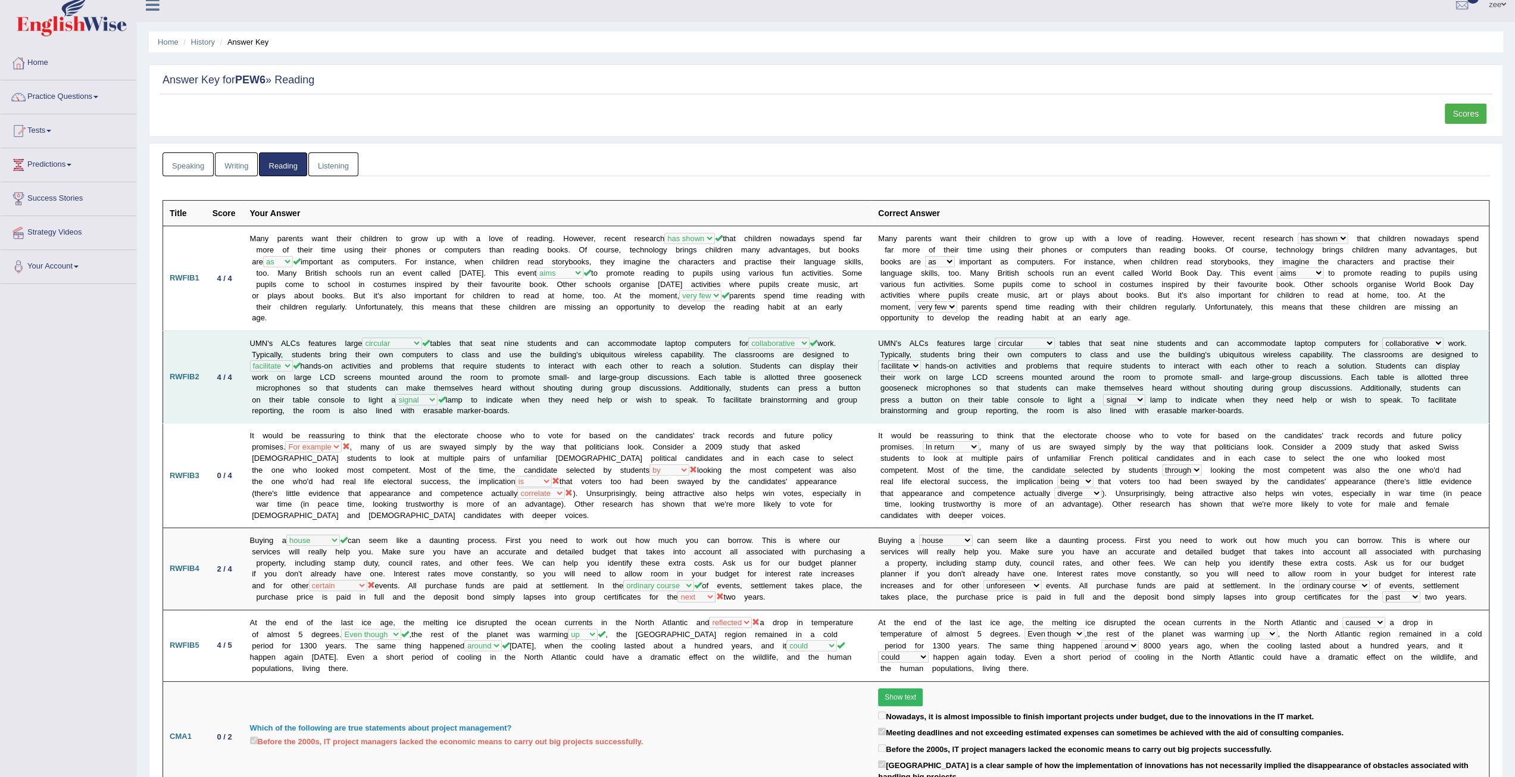
scroll to position [12, 0]
